Goal: Task Accomplishment & Management: Manage account settings

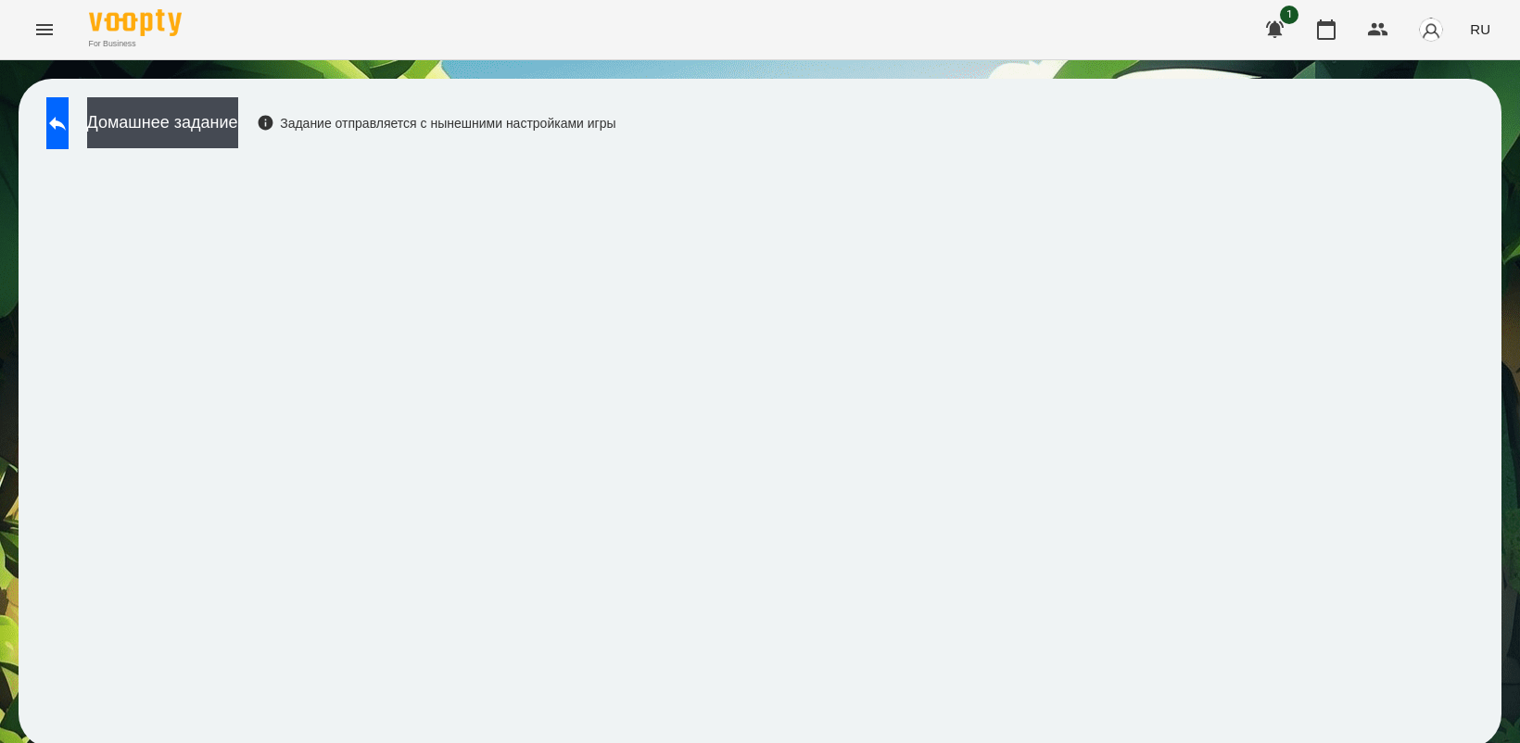
scroll to position [5, 0]
click at [69, 126] on icon at bounding box center [57, 123] width 22 height 22
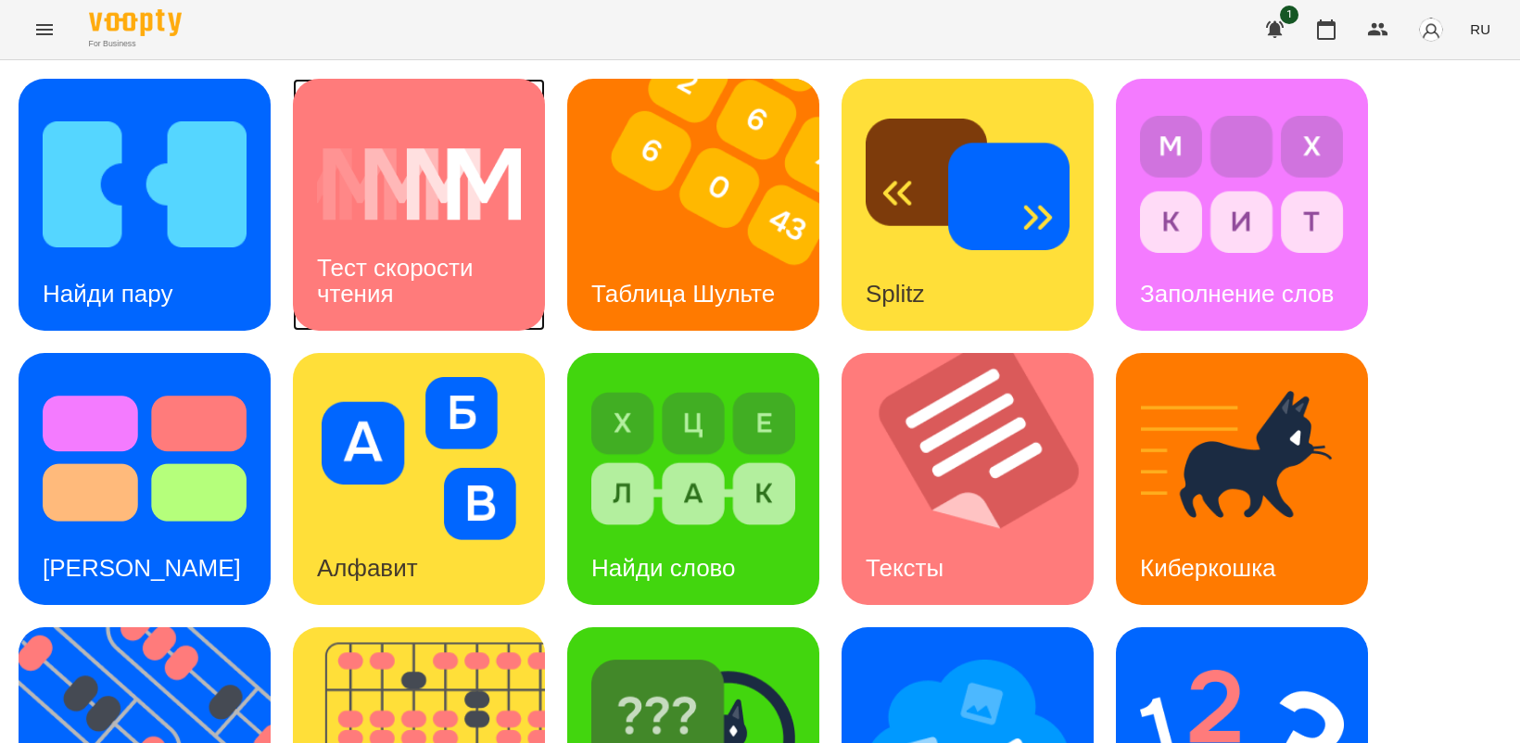
click at [412, 221] on img at bounding box center [419, 184] width 204 height 163
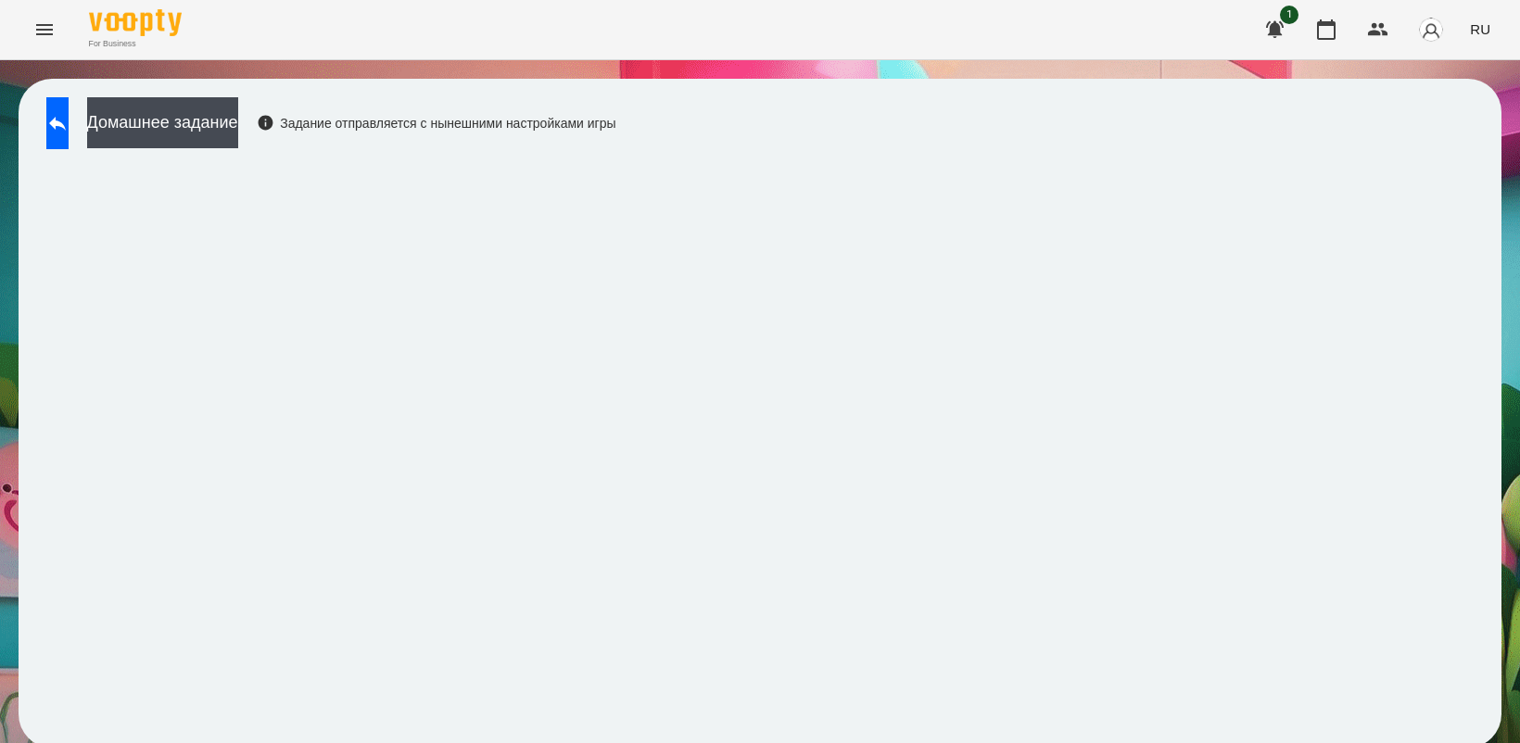
click at [1488, 25] on span "RU" at bounding box center [1480, 28] width 20 height 19
click at [1452, 109] on div "Українська" at bounding box center [1445, 104] width 95 height 33
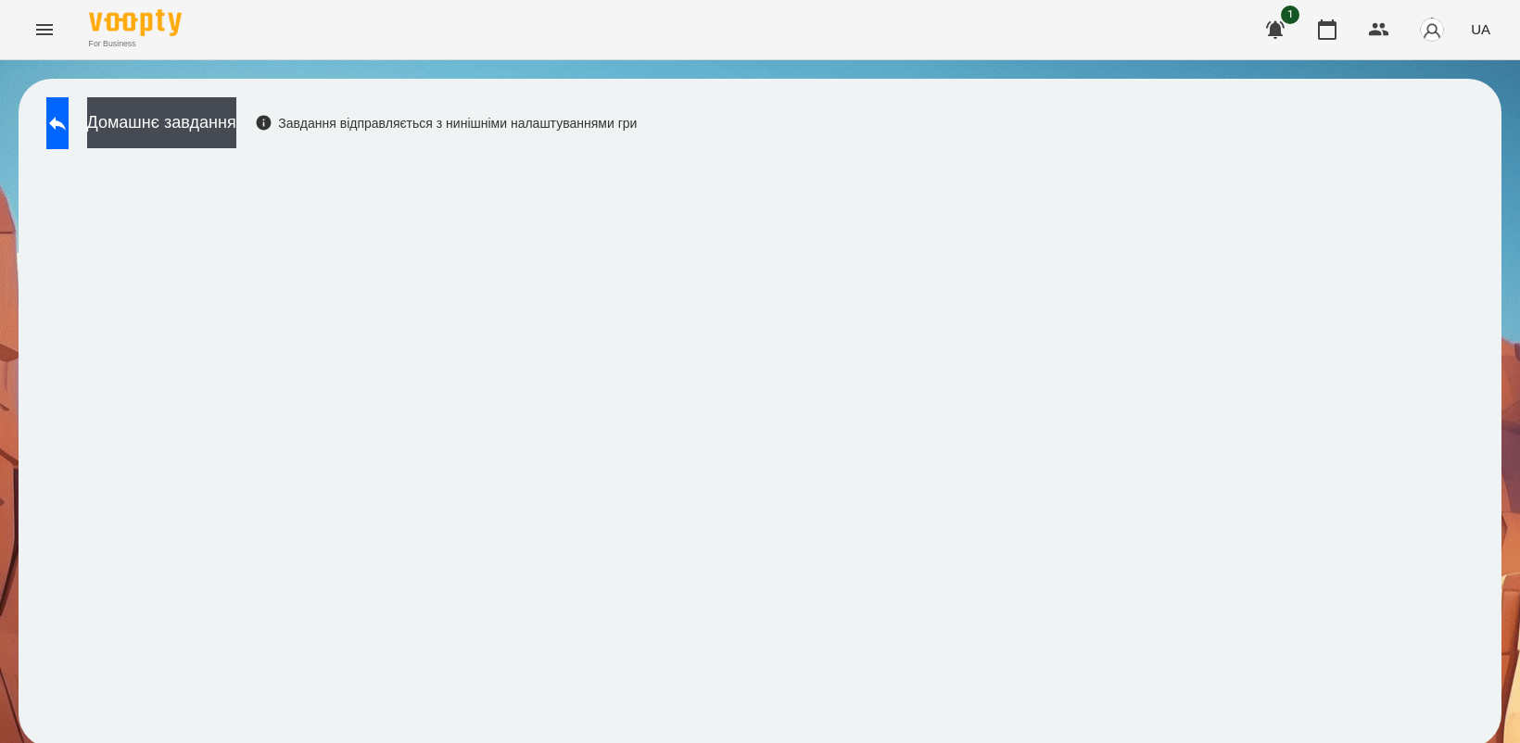
scroll to position [5, 0]
click at [62, 127] on button at bounding box center [57, 123] width 22 height 52
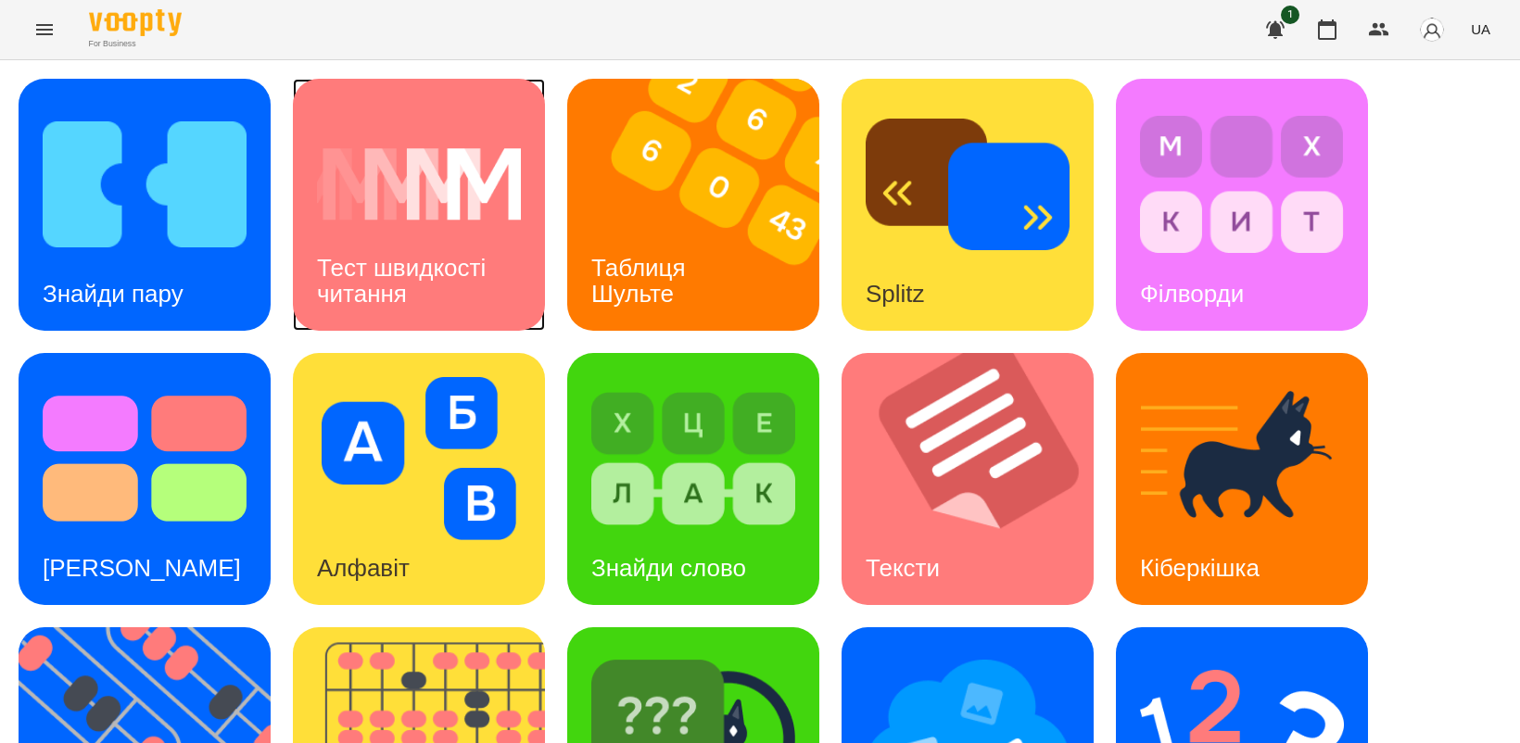
click at [473, 254] on h3 "Тест швидкості читання" at bounding box center [404, 280] width 175 height 53
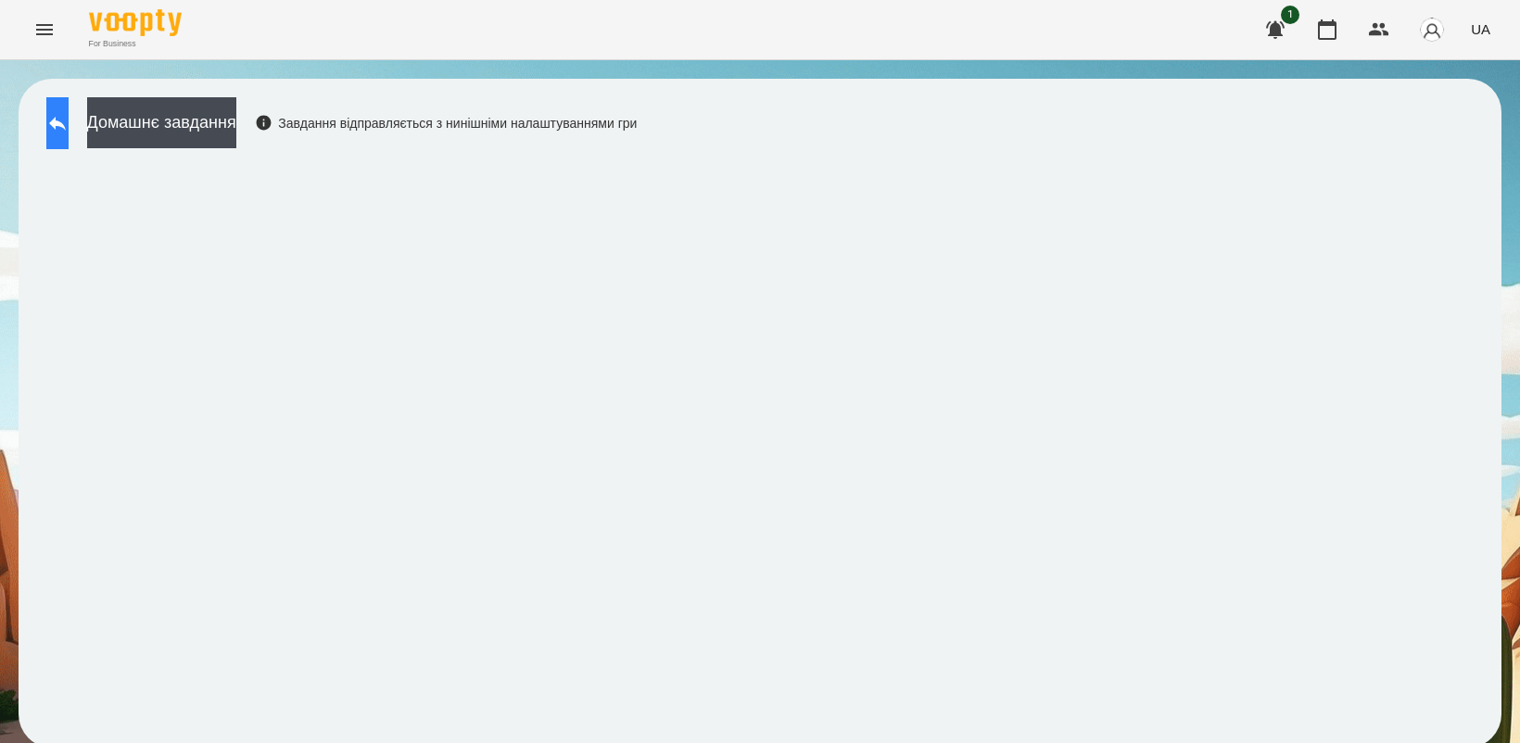
click at [62, 116] on button at bounding box center [57, 123] width 22 height 52
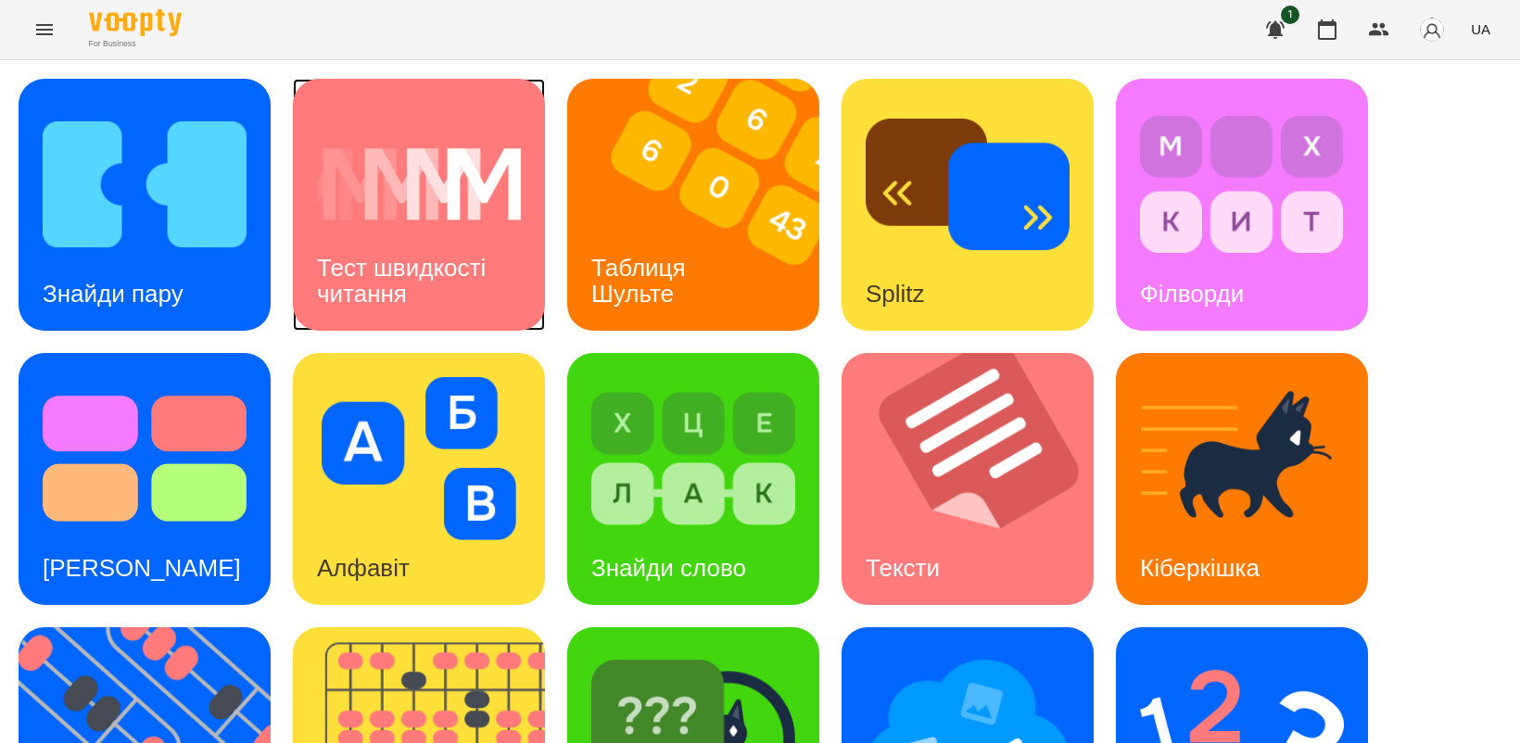
click at [414, 243] on div "Тест швидкості читання" at bounding box center [419, 281] width 252 height 99
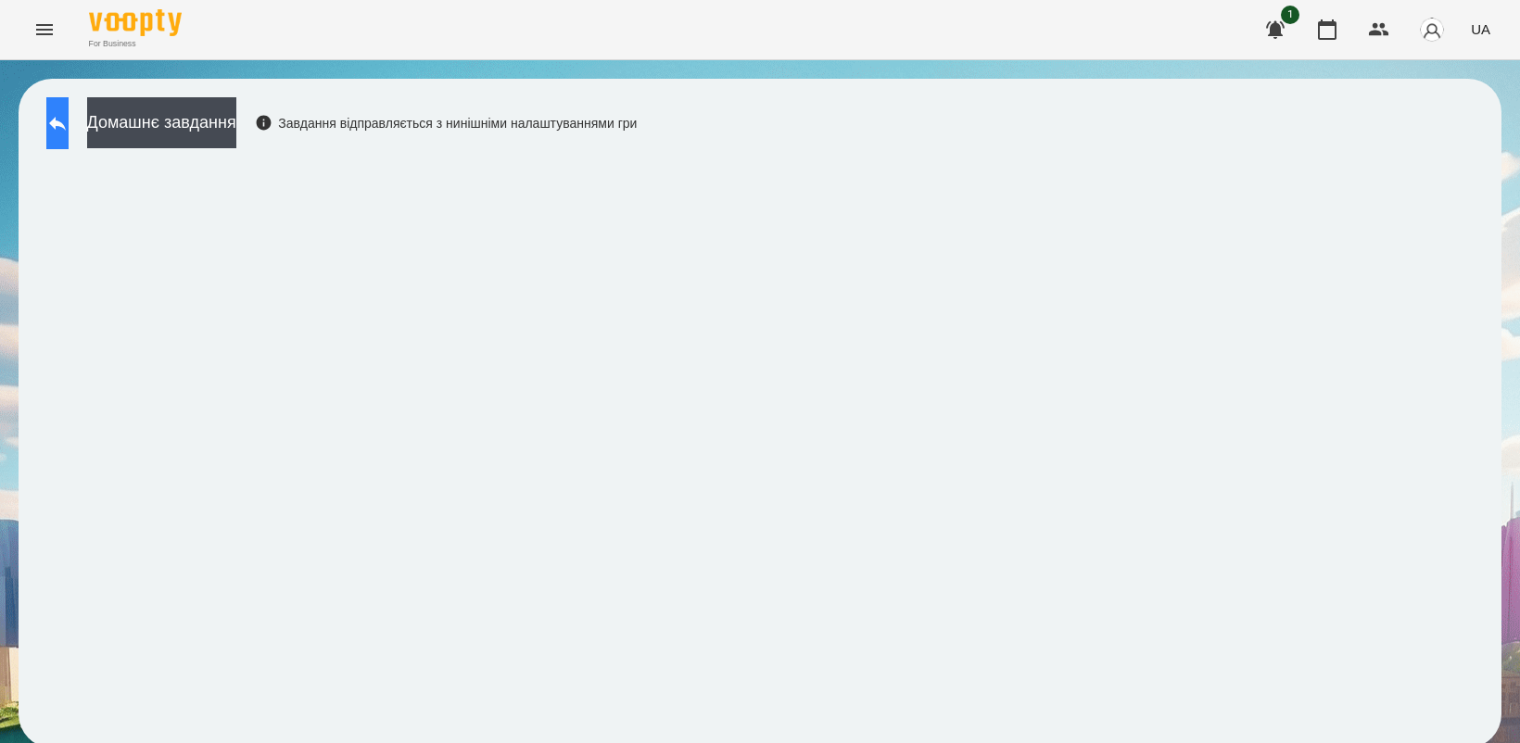
click at [63, 130] on button at bounding box center [57, 123] width 22 height 52
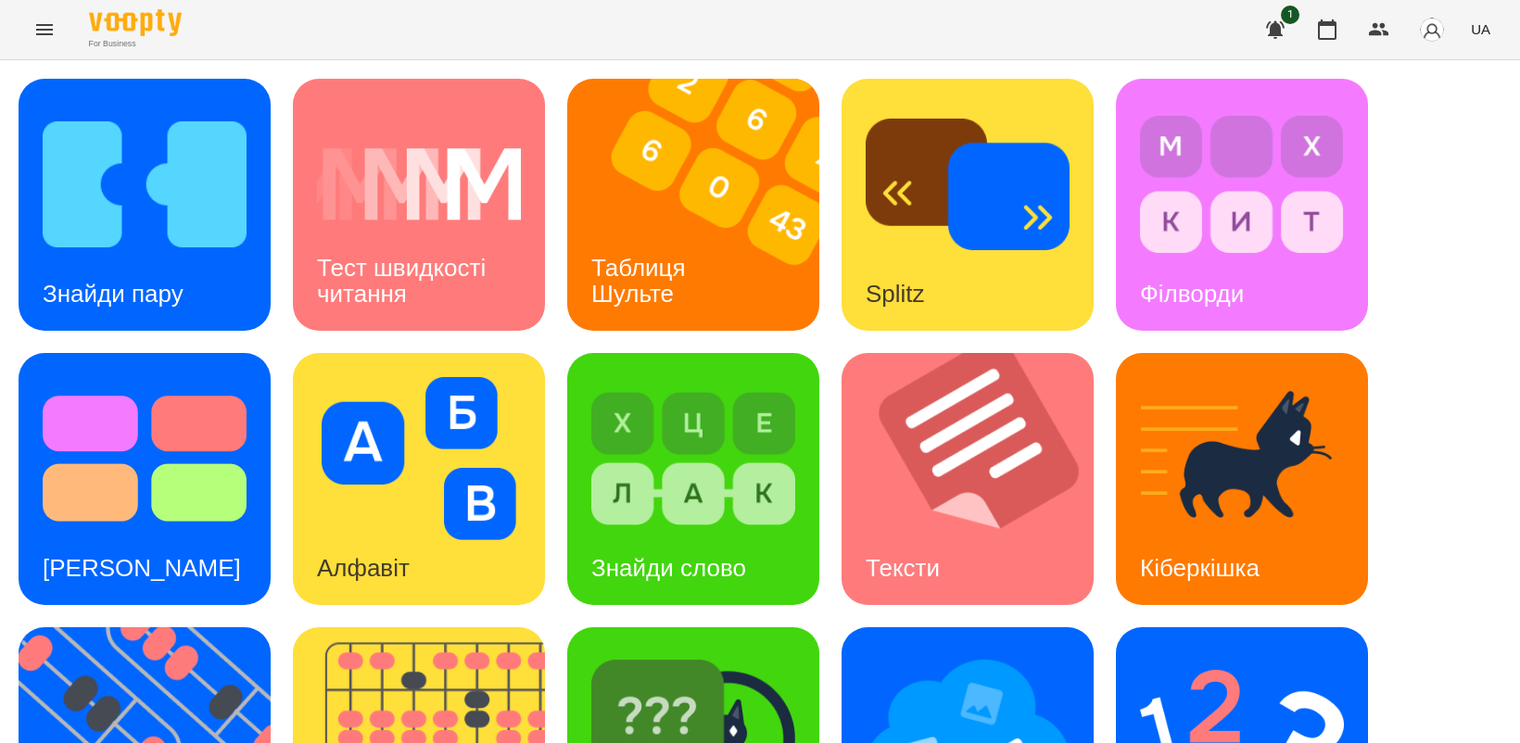
scroll to position [347, 0]
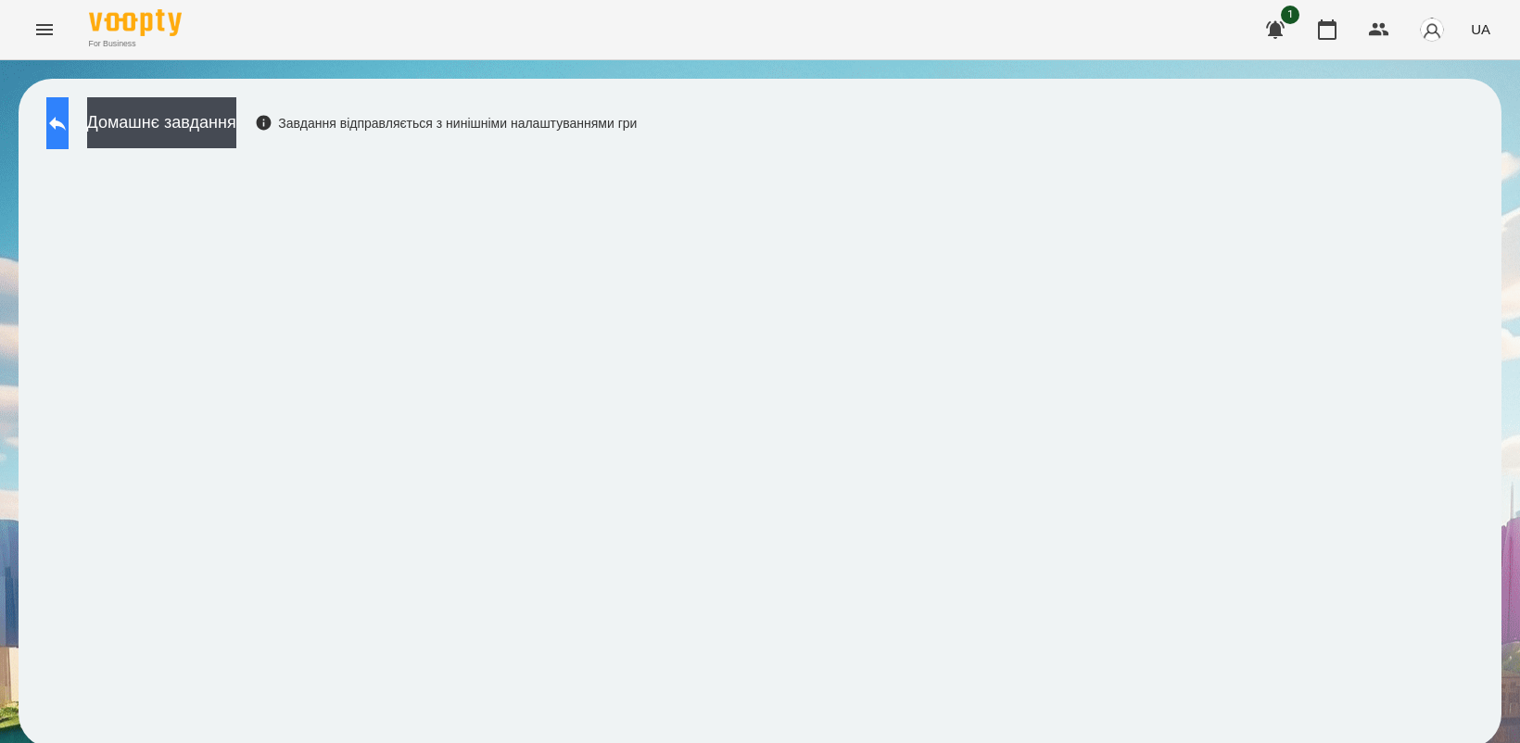
click at [69, 117] on icon at bounding box center [57, 123] width 22 height 22
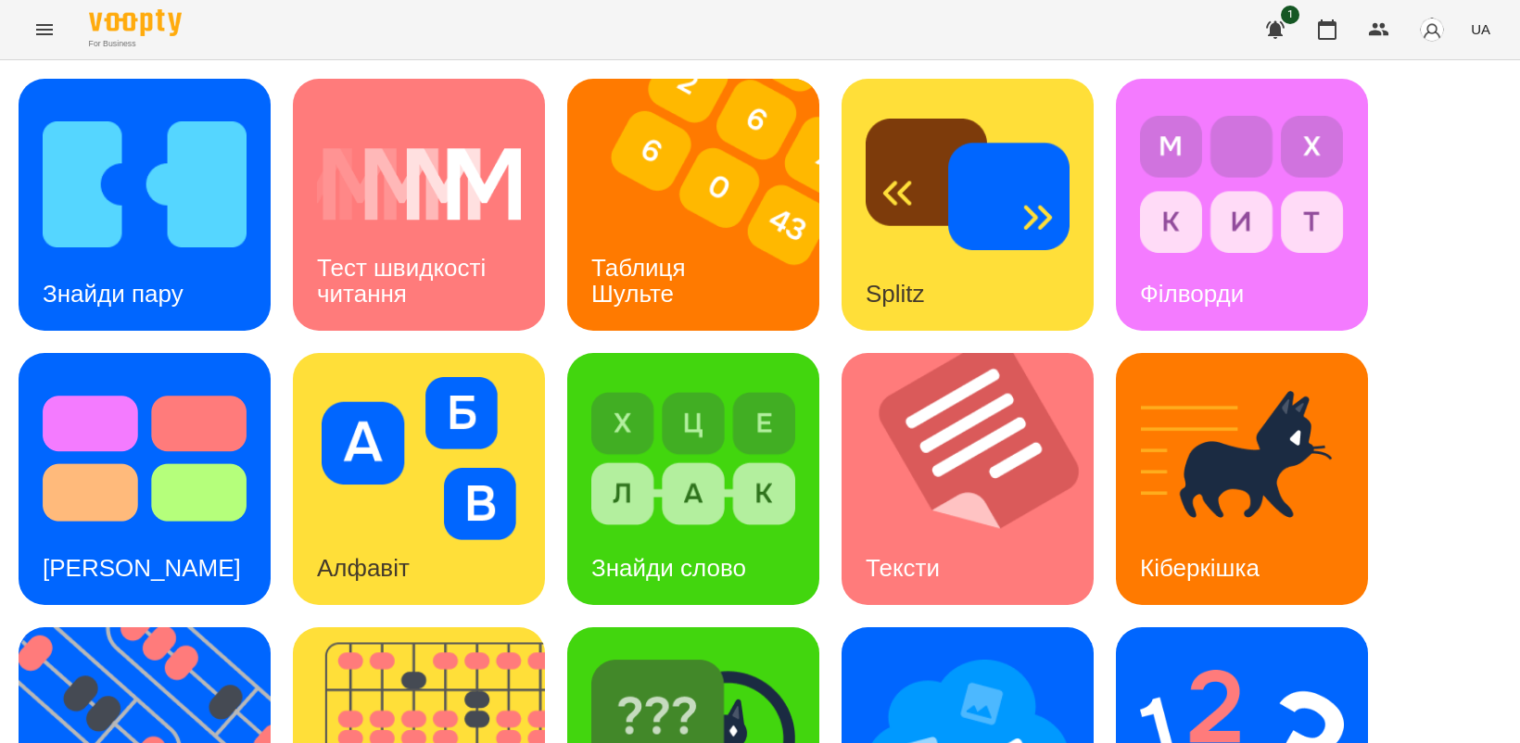
click at [44, 31] on icon "Menu" at bounding box center [44, 30] width 22 height 22
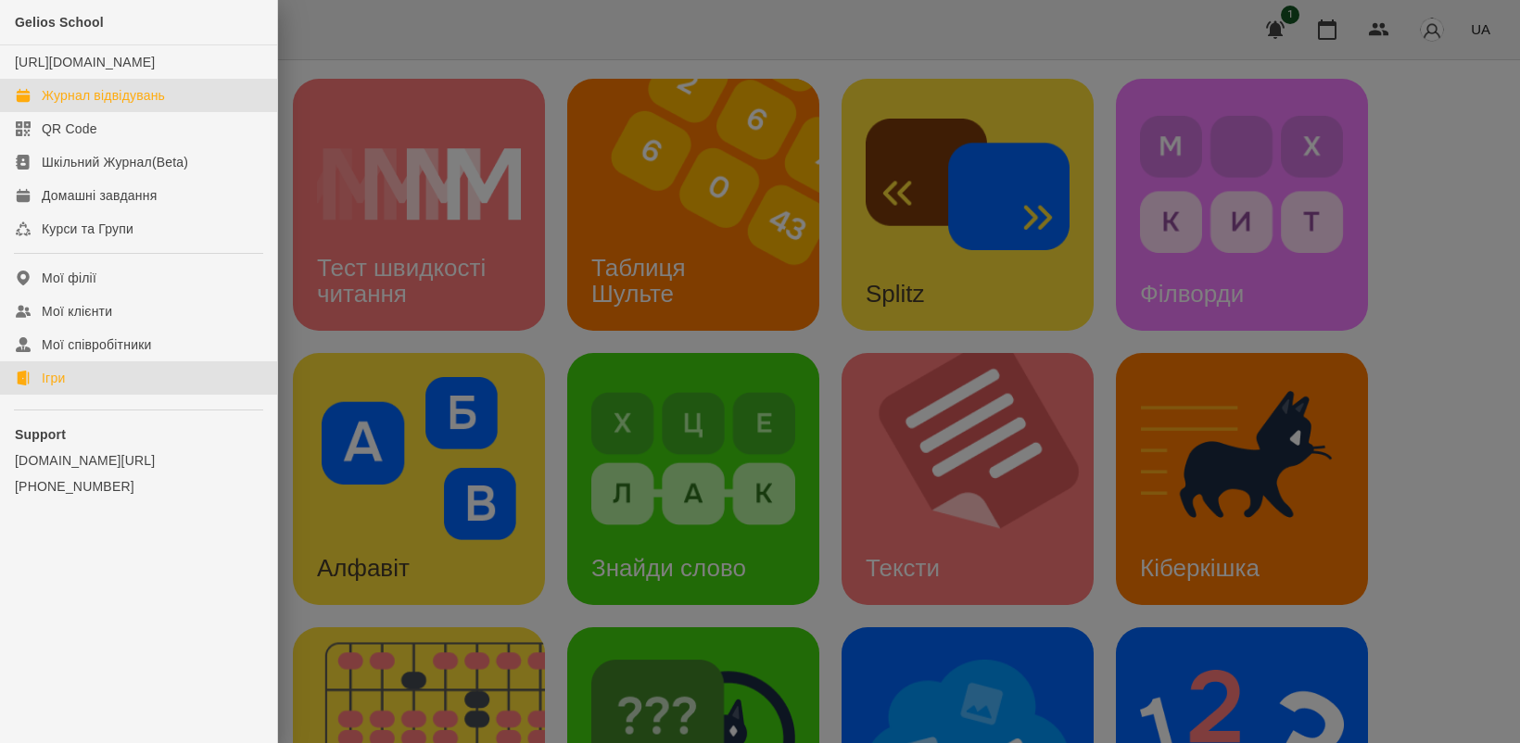
click at [158, 105] on div "Журнал відвідувань" at bounding box center [103, 95] width 123 height 19
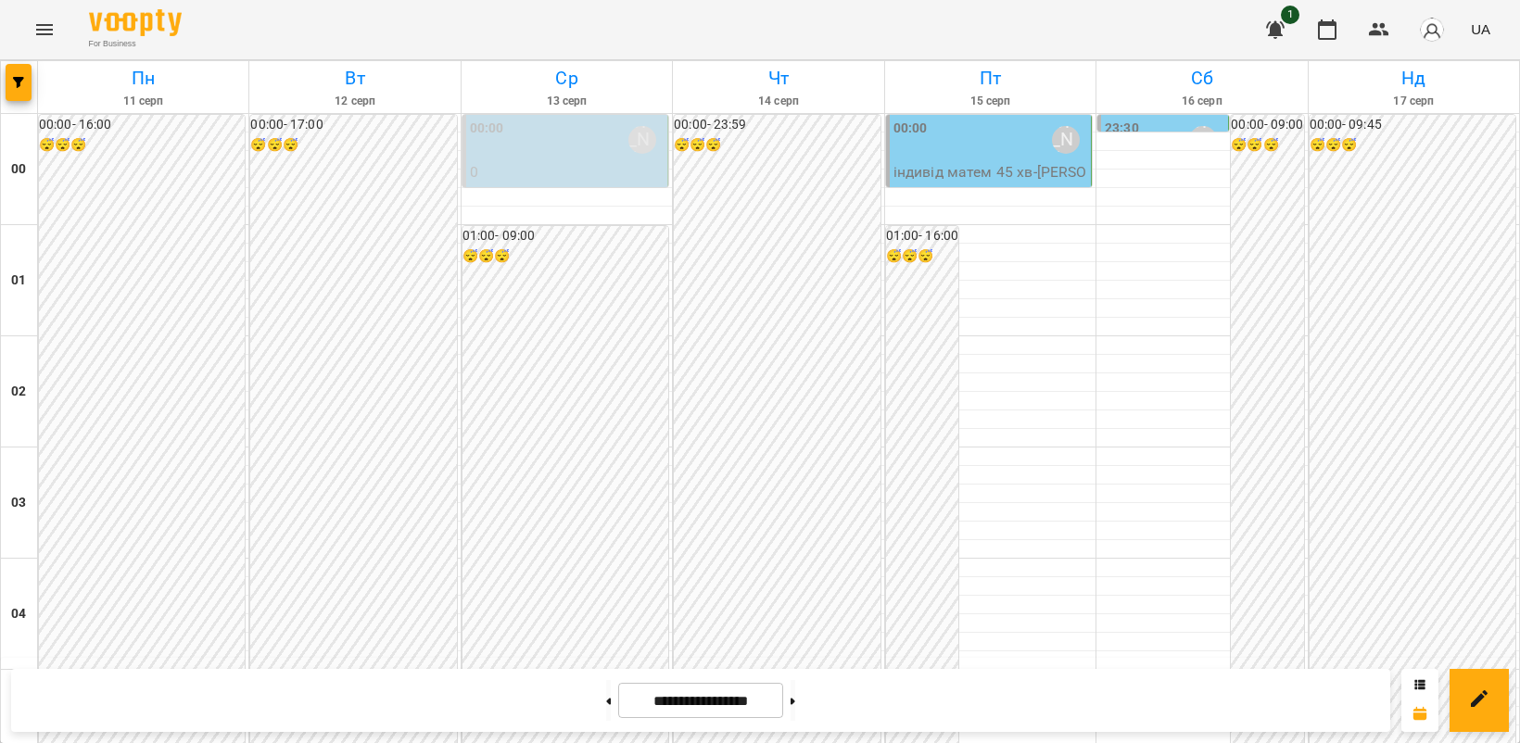
scroll to position [1737, 0]
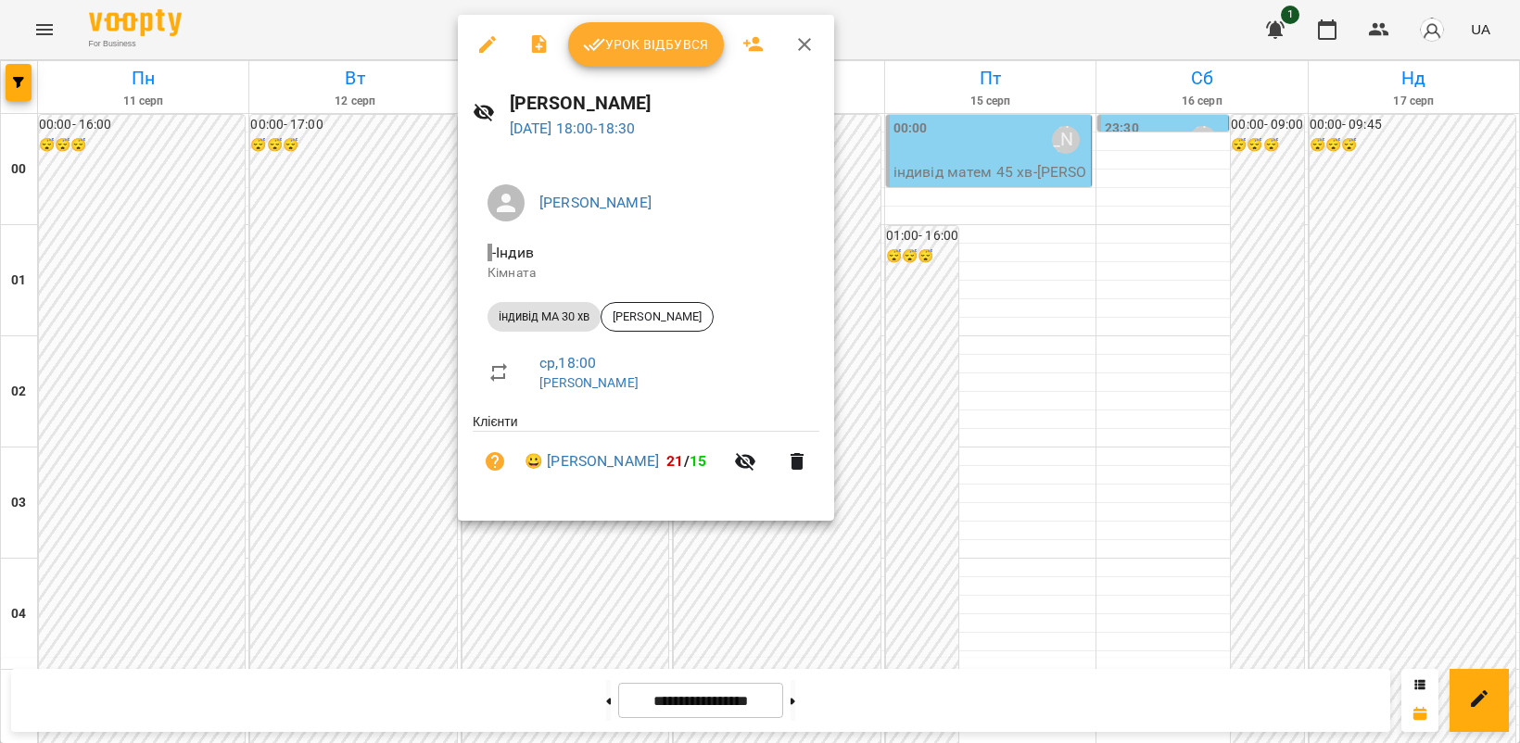
click at [627, 44] on span "Урок відбувся" at bounding box center [646, 44] width 126 height 22
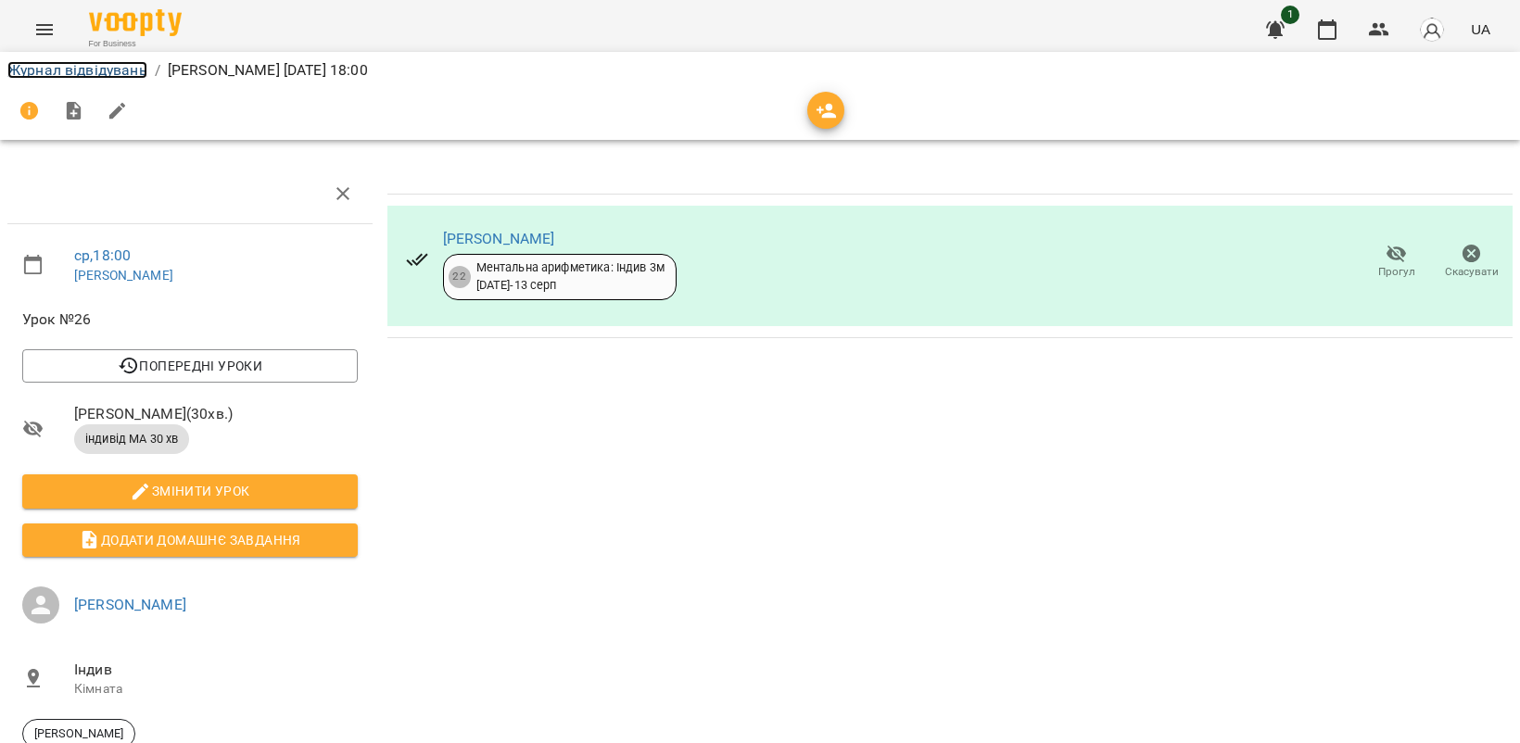
click at [58, 66] on link "Журнал відвідувань" at bounding box center [77, 70] width 140 height 18
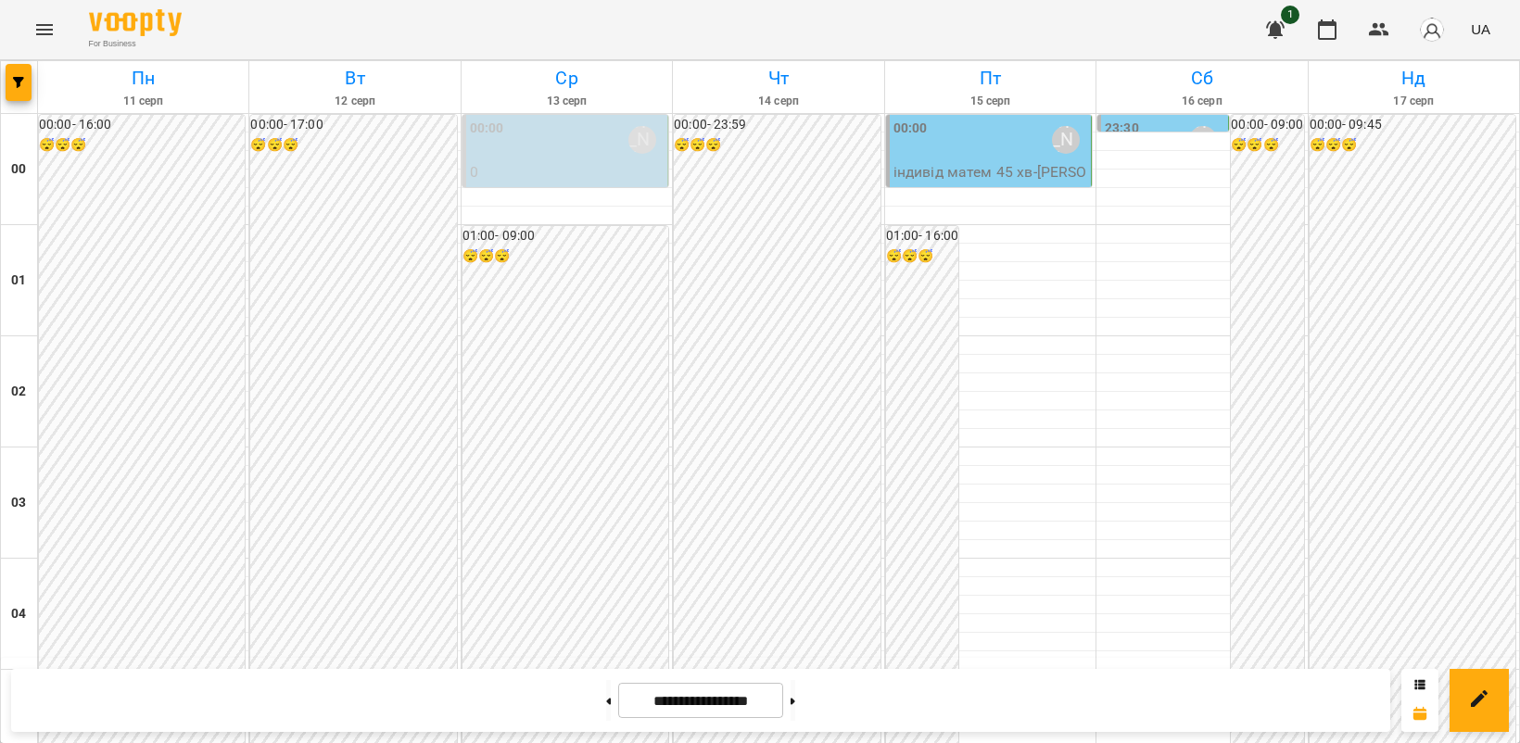
scroll to position [1853, 0]
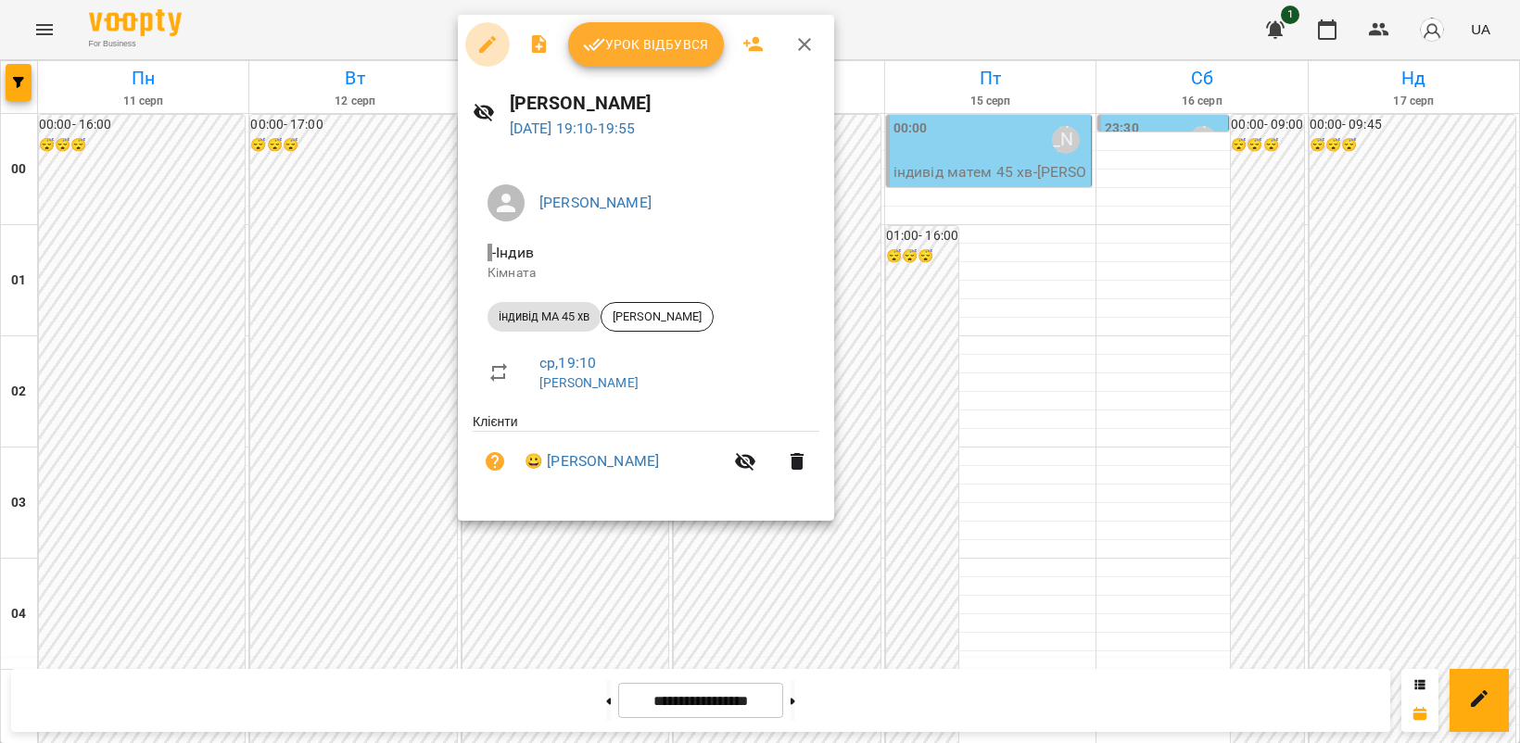
click at [476, 33] on icon "button" at bounding box center [487, 44] width 22 height 22
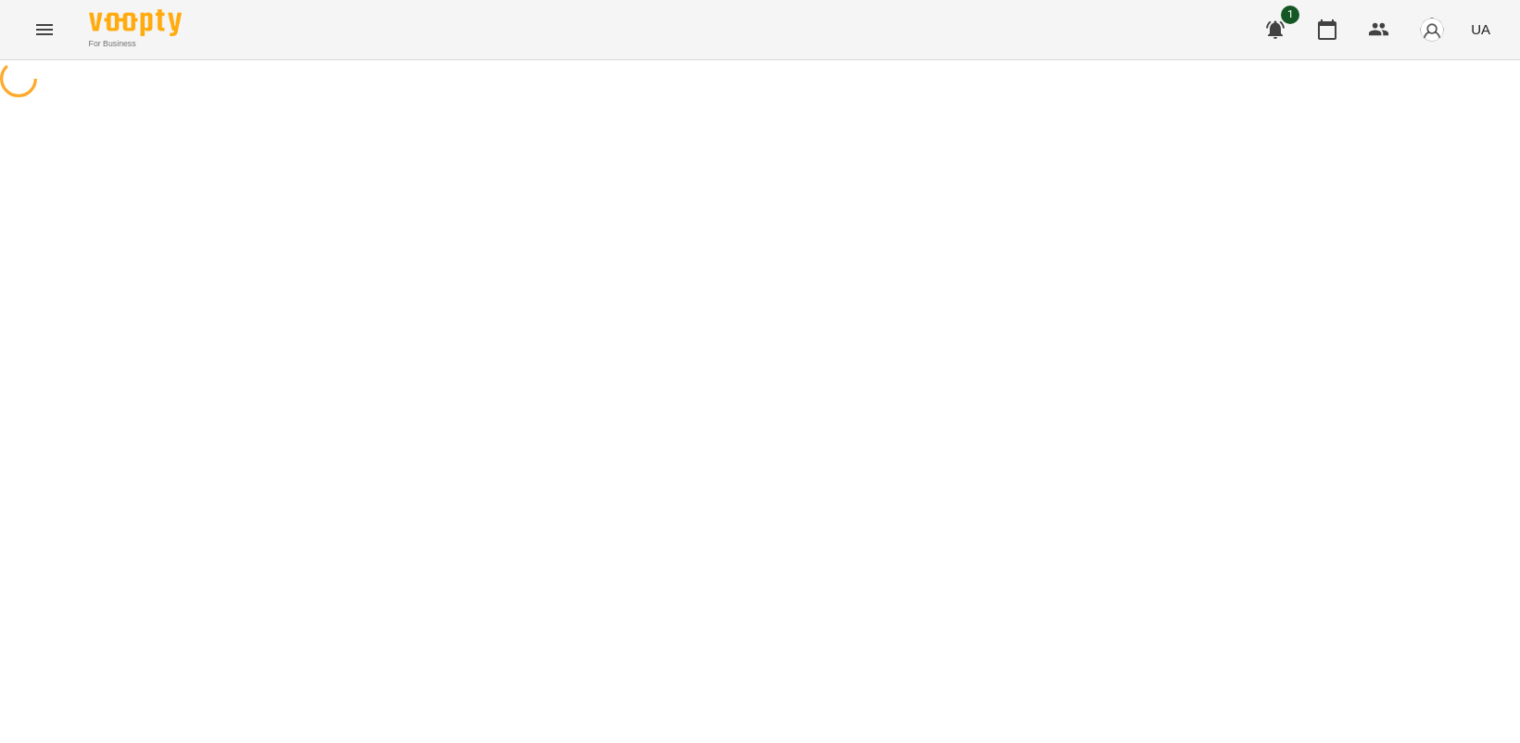
select select "**********"
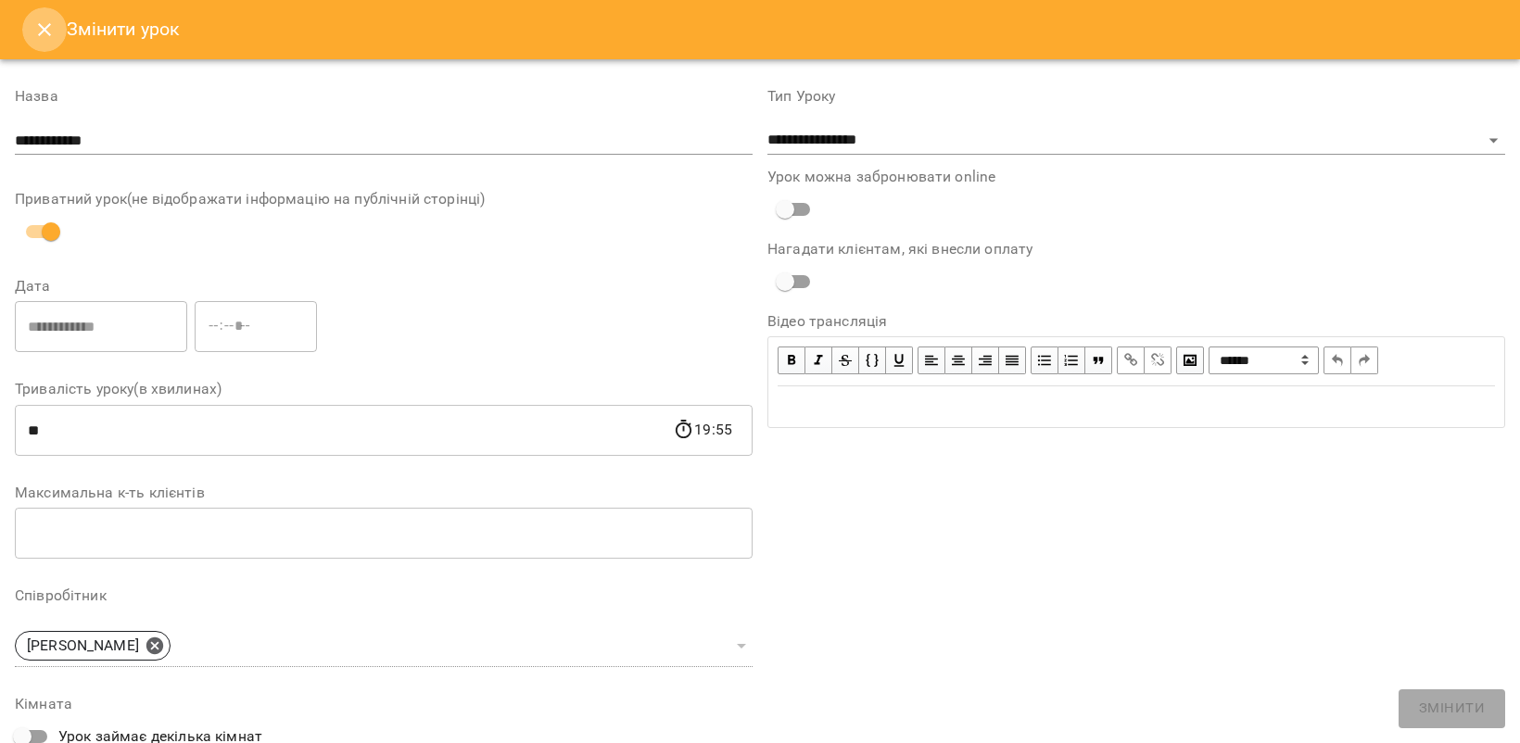
click at [49, 31] on icon "Close" at bounding box center [44, 30] width 22 height 22
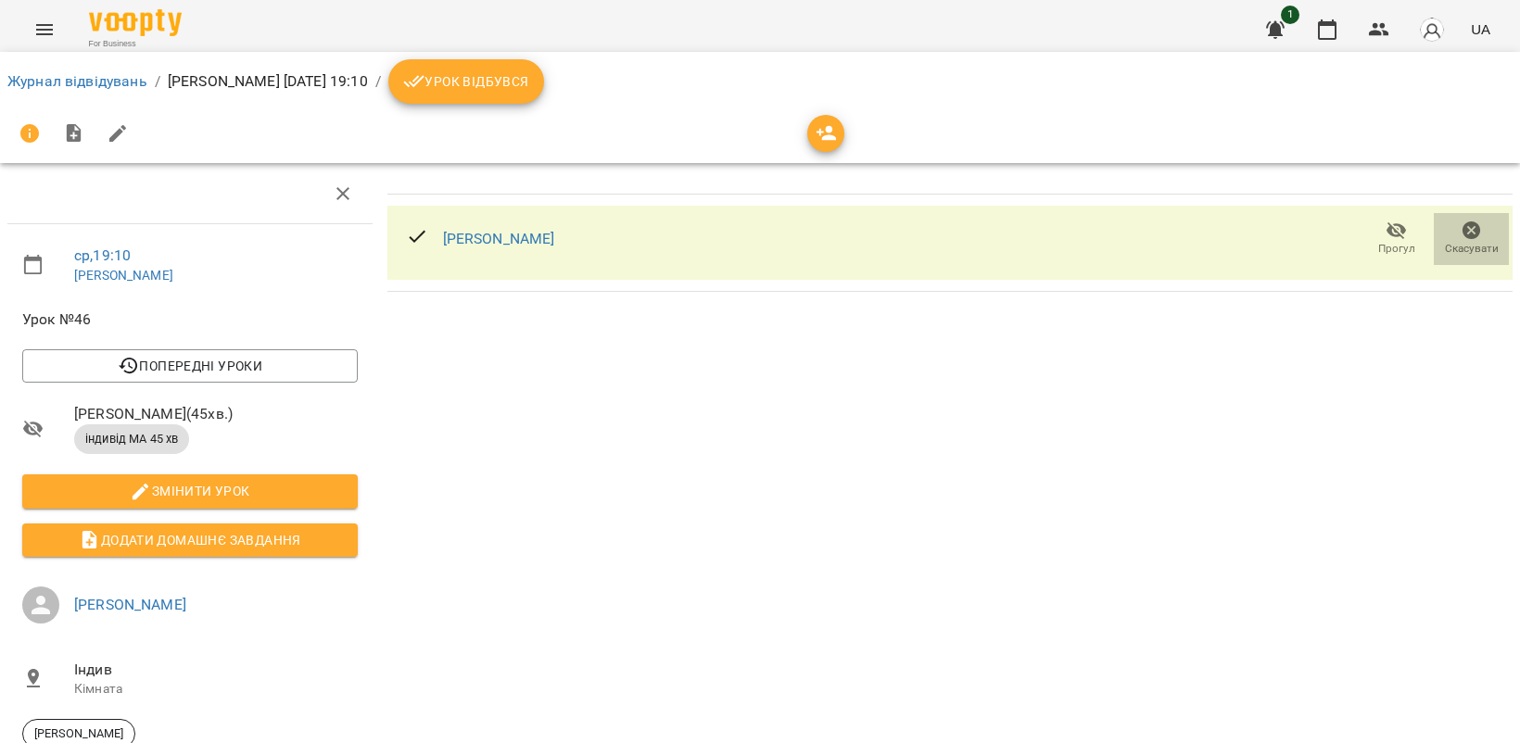
click at [1462, 227] on icon "button" at bounding box center [1471, 230] width 19 height 19
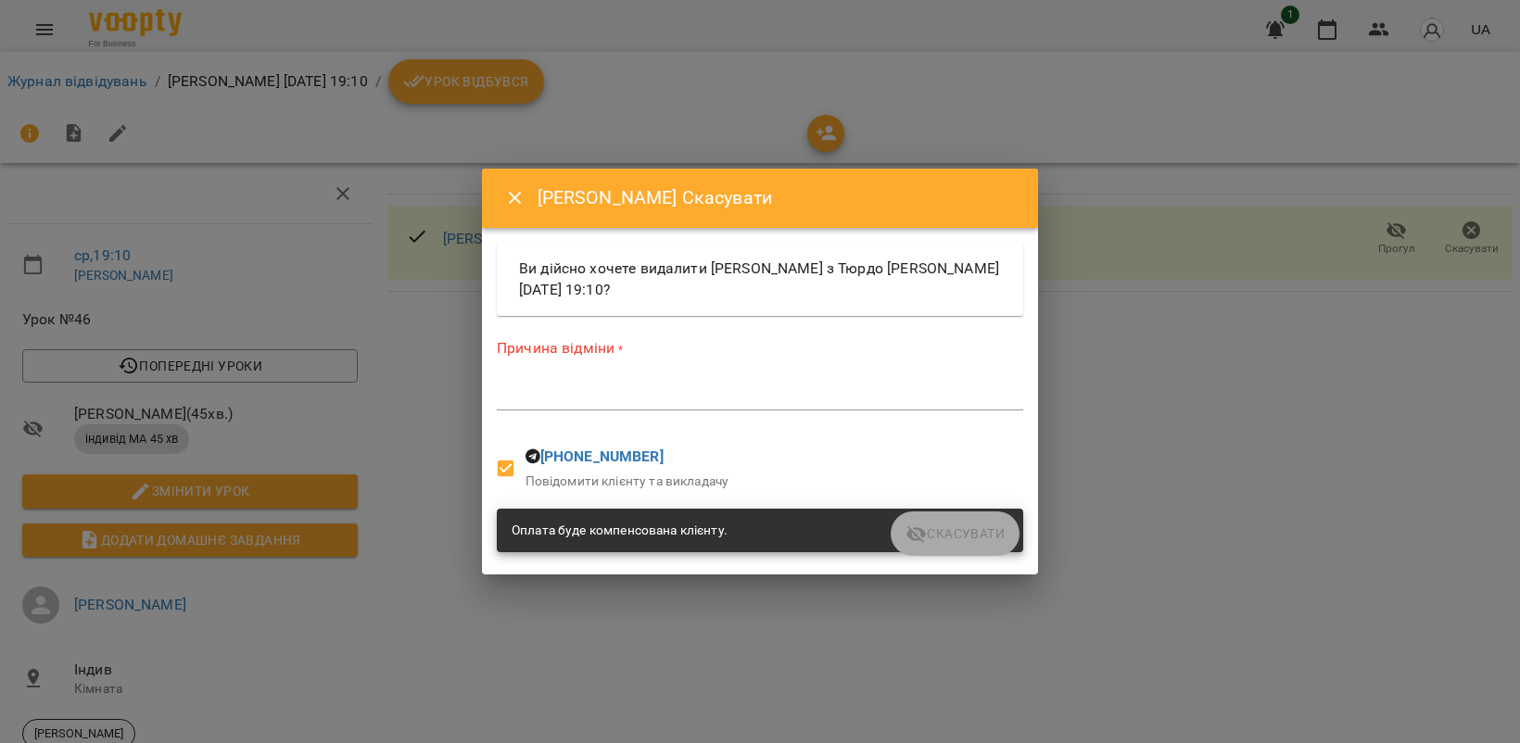
click at [630, 398] on textarea at bounding box center [760, 395] width 526 height 18
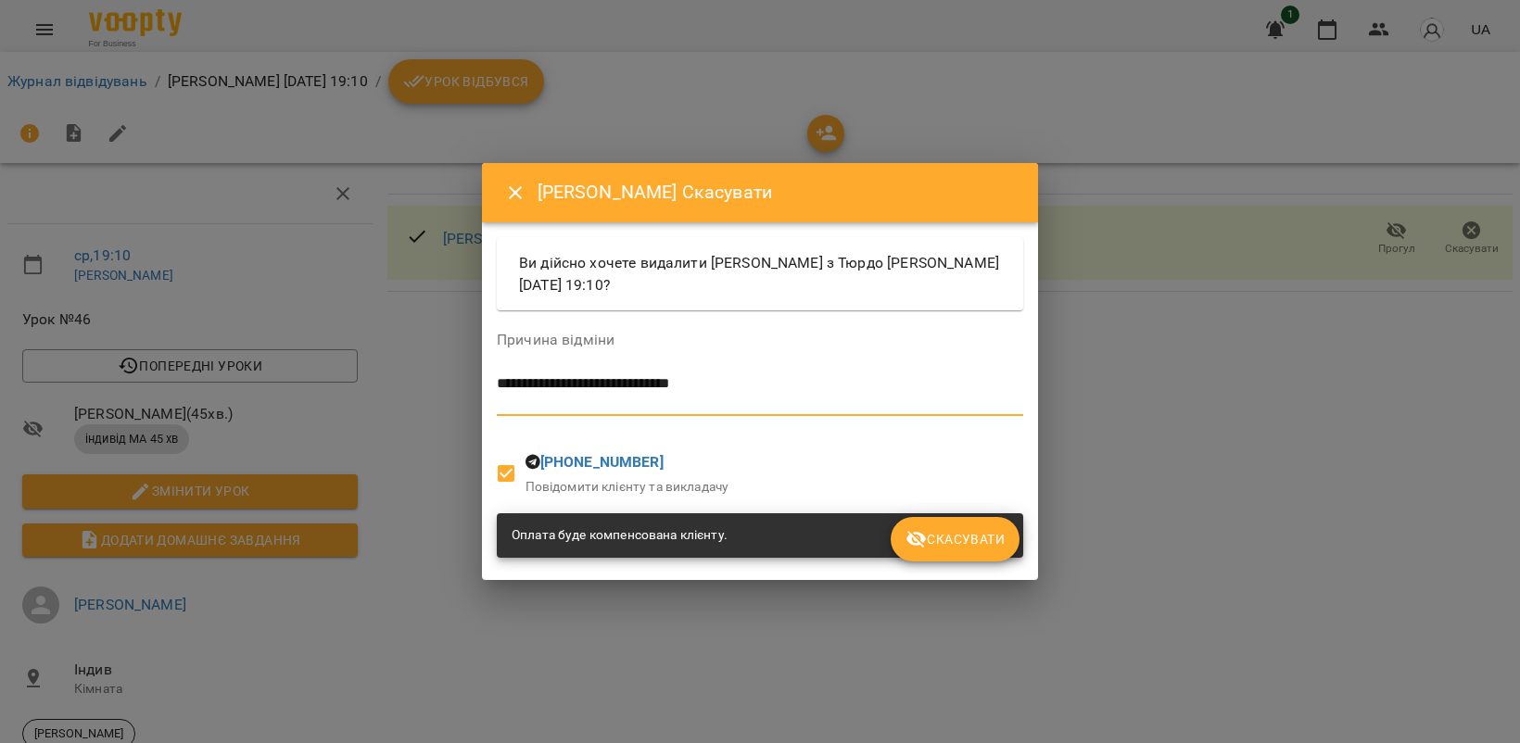
type textarea "**********"
click at [982, 530] on span "Скасувати" at bounding box center [954, 539] width 99 height 22
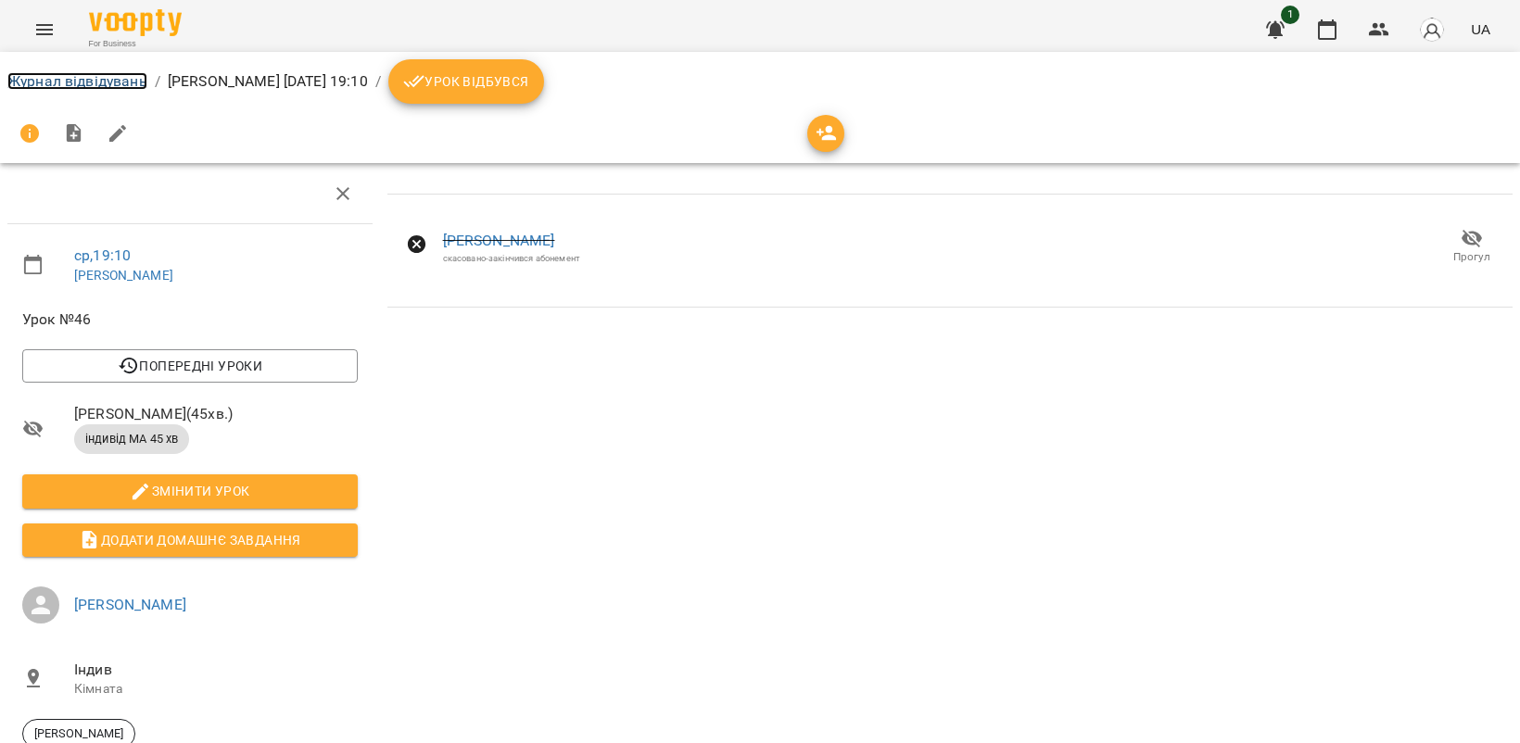
click at [94, 81] on link "Журнал відвідувань" at bounding box center [77, 81] width 140 height 18
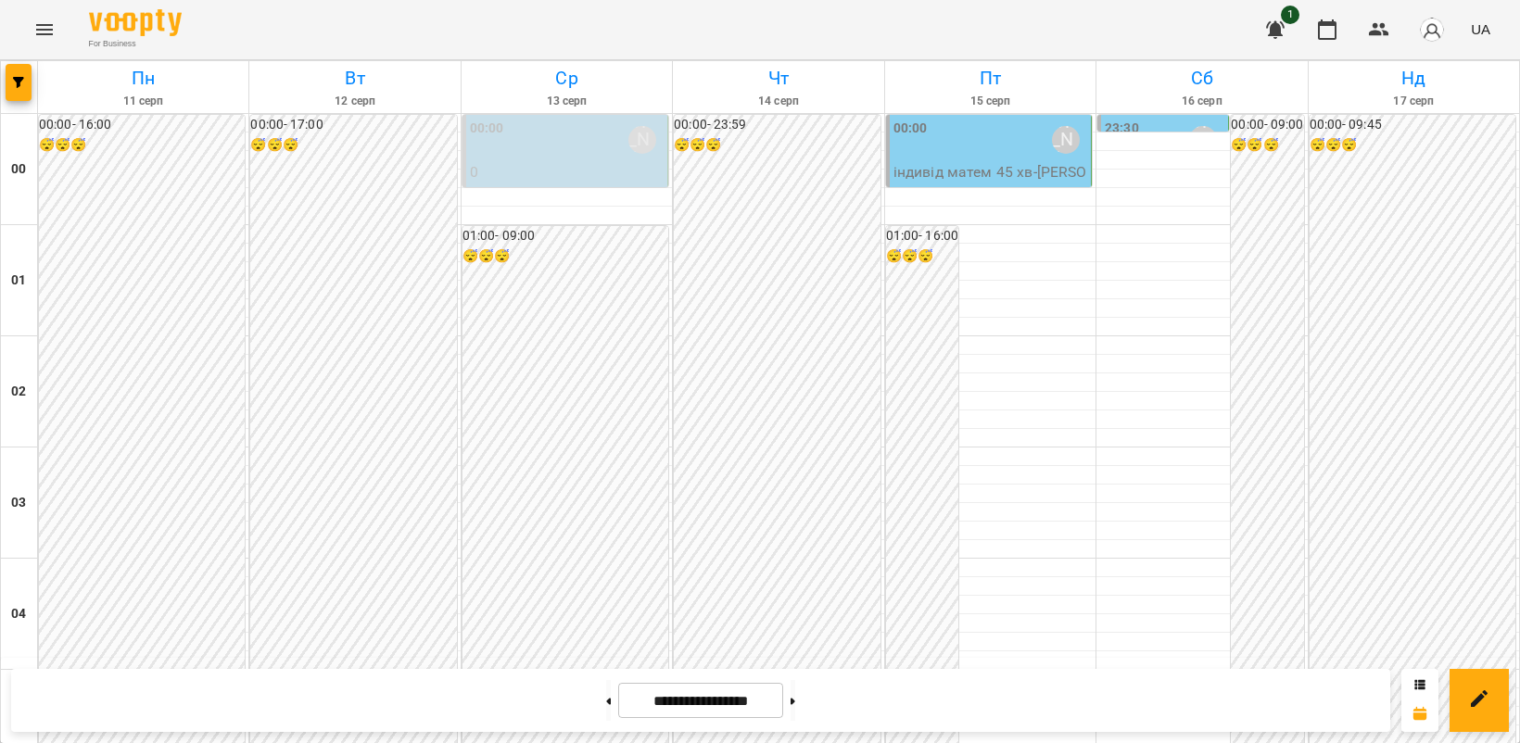
scroll to position [1969, 0]
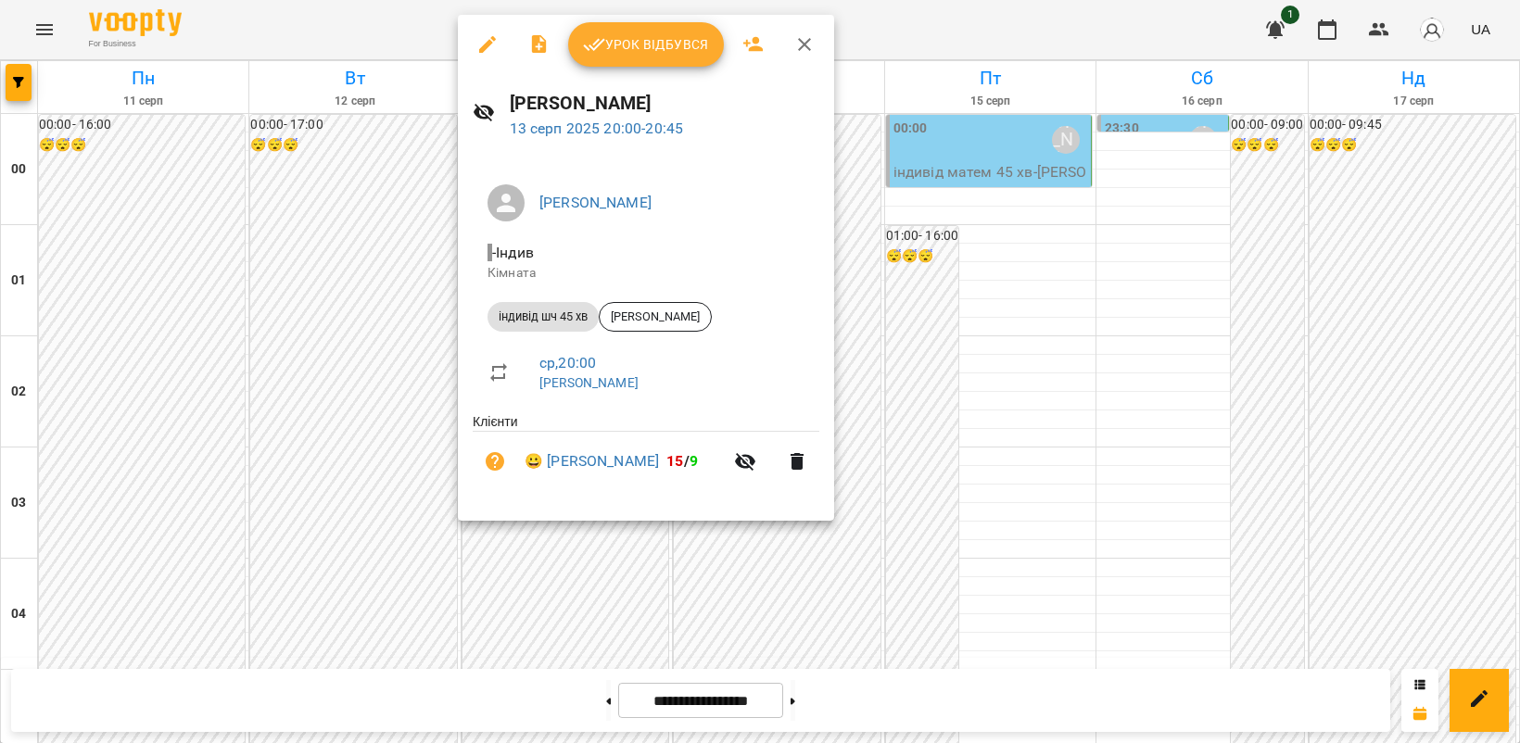
click at [624, 38] on span "Урок відбувся" at bounding box center [646, 44] width 126 height 22
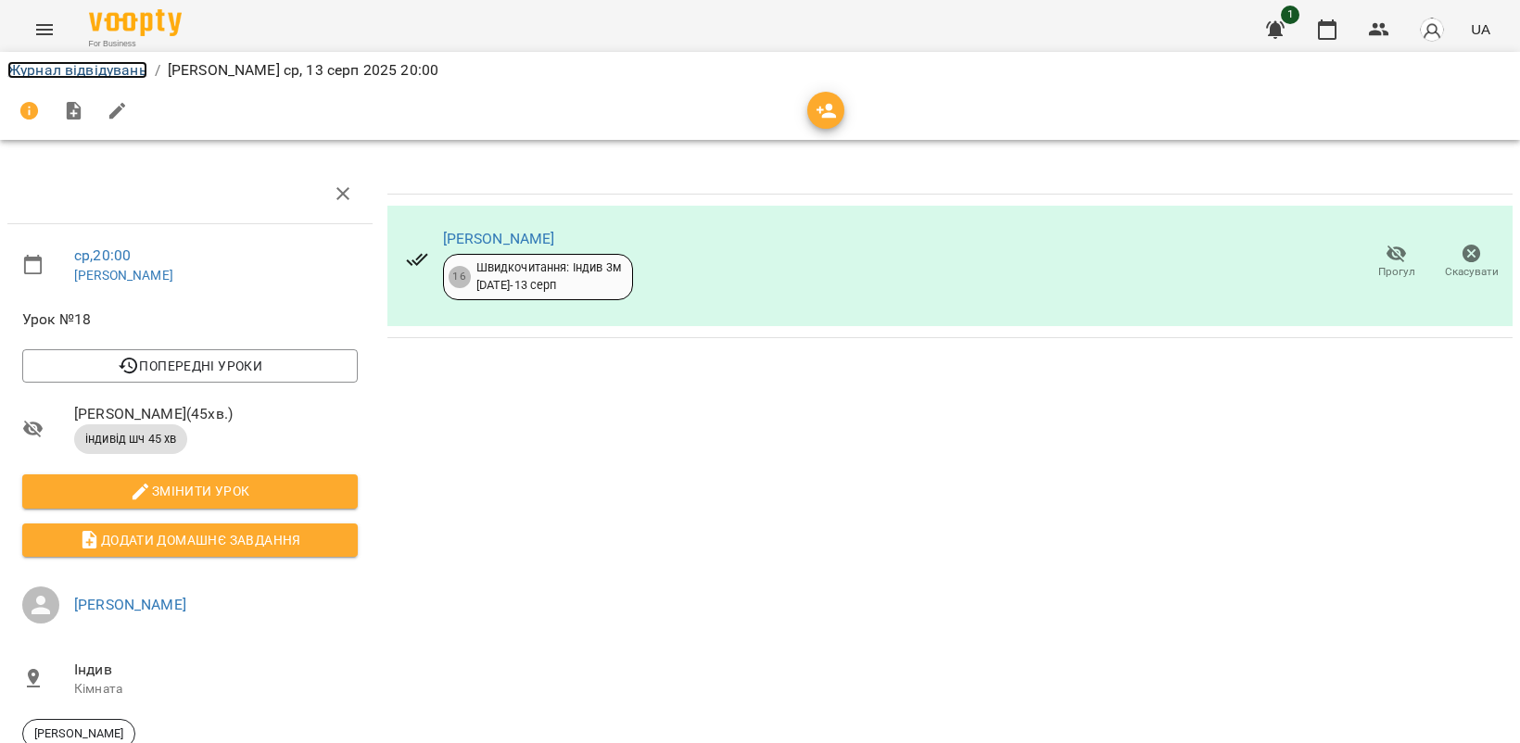
click at [68, 66] on link "Журнал відвідувань" at bounding box center [77, 70] width 140 height 18
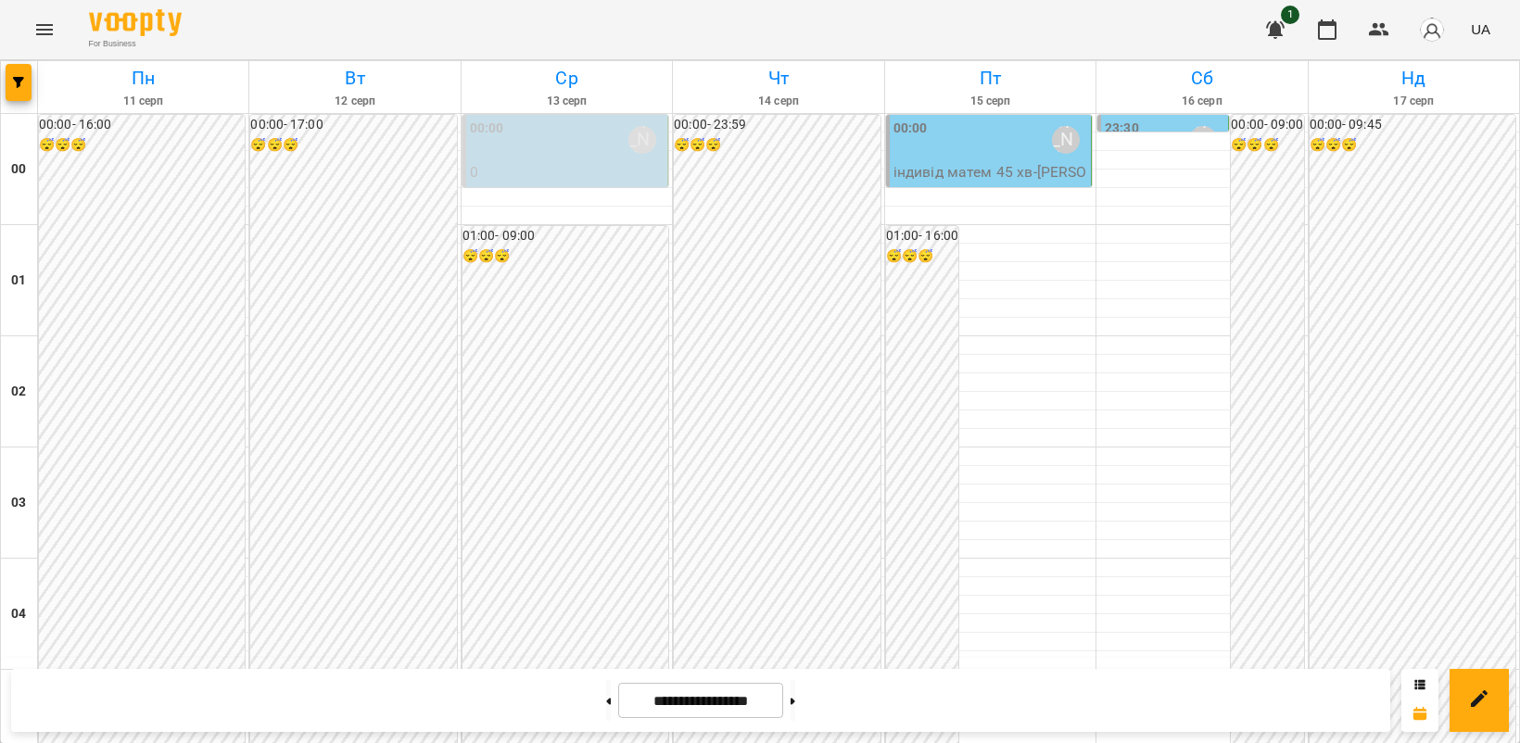
scroll to position [1853, 0]
